Goal: Check status: Check status

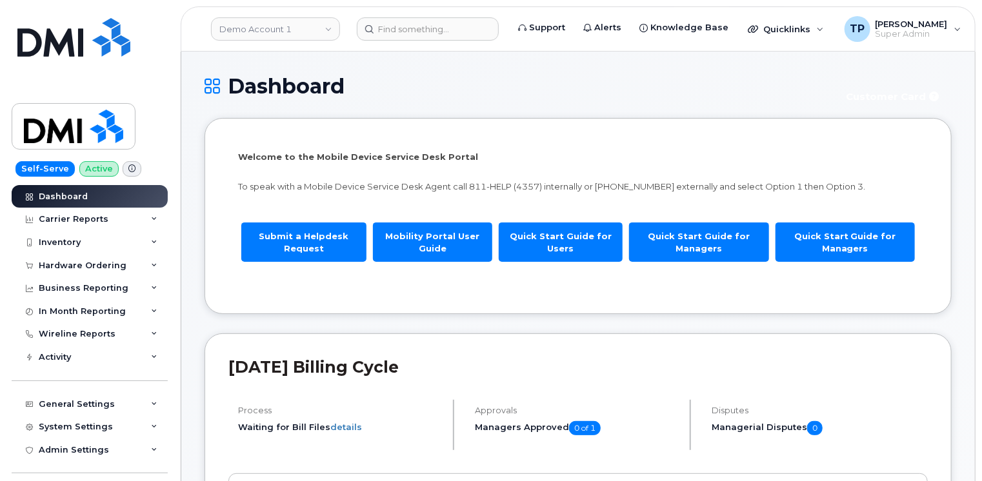
click at [457, 41] on header "Demo Account 1 Support Alerts Knowledge Base Quicklinks Suspend / Cancel Device…" at bounding box center [578, 28] width 795 height 45
click at [459, 30] on input at bounding box center [428, 28] width 142 height 23
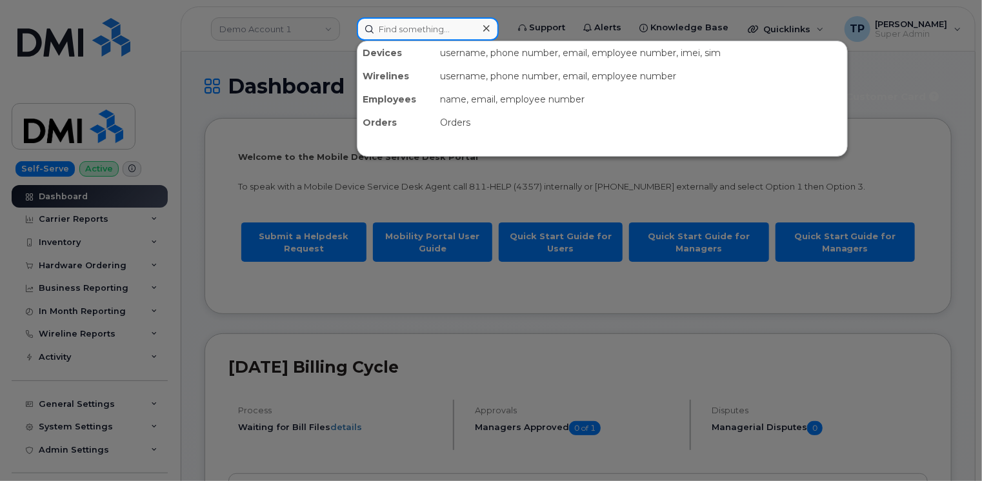
paste input "297465"
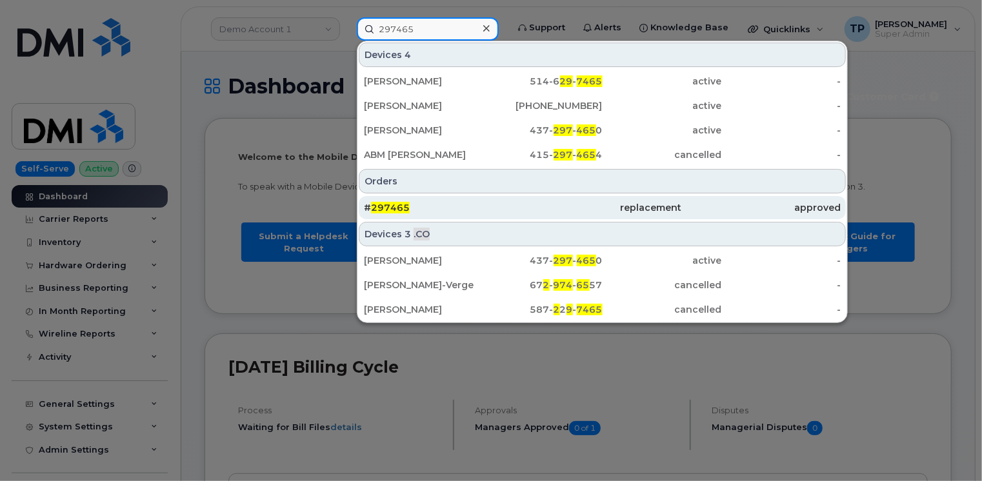
type input "297465"
click at [456, 214] on div "# 297465" at bounding box center [443, 207] width 159 height 23
